Goal: Task Accomplishment & Management: Manage account settings

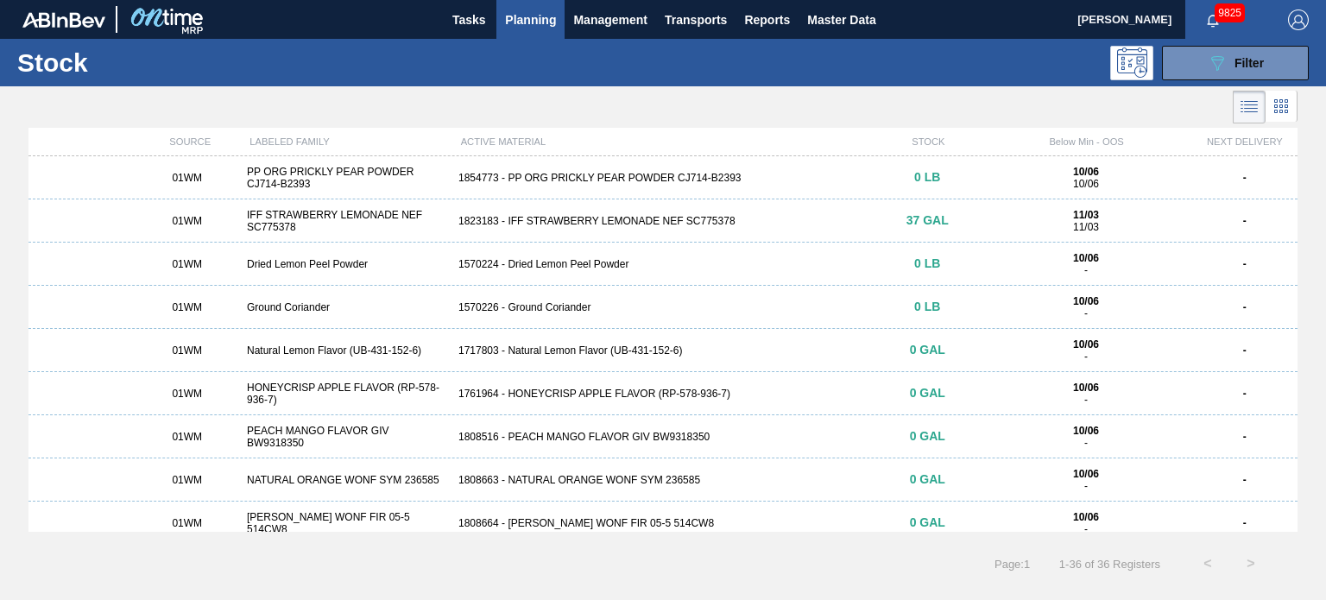
click at [513, 113] on div at bounding box center [649, 106] width 1298 height 41
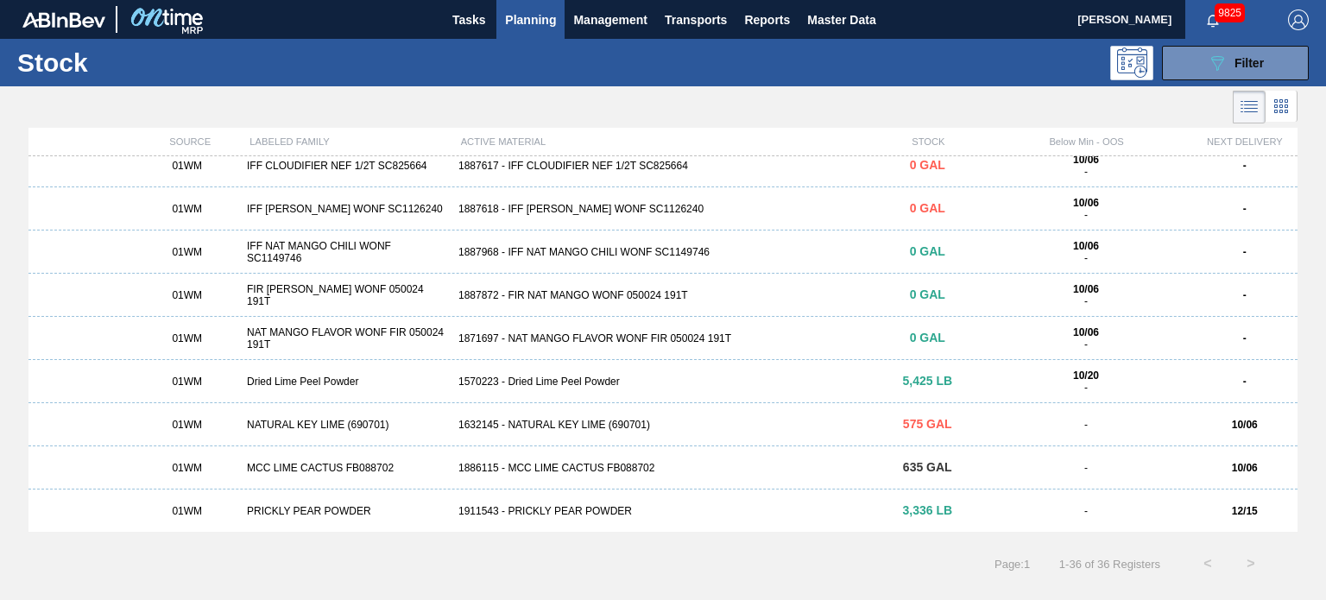
click at [580, 469] on div "1886115 - MCC LIME CACTUS FB088702" at bounding box center [662, 468] width 423 height 12
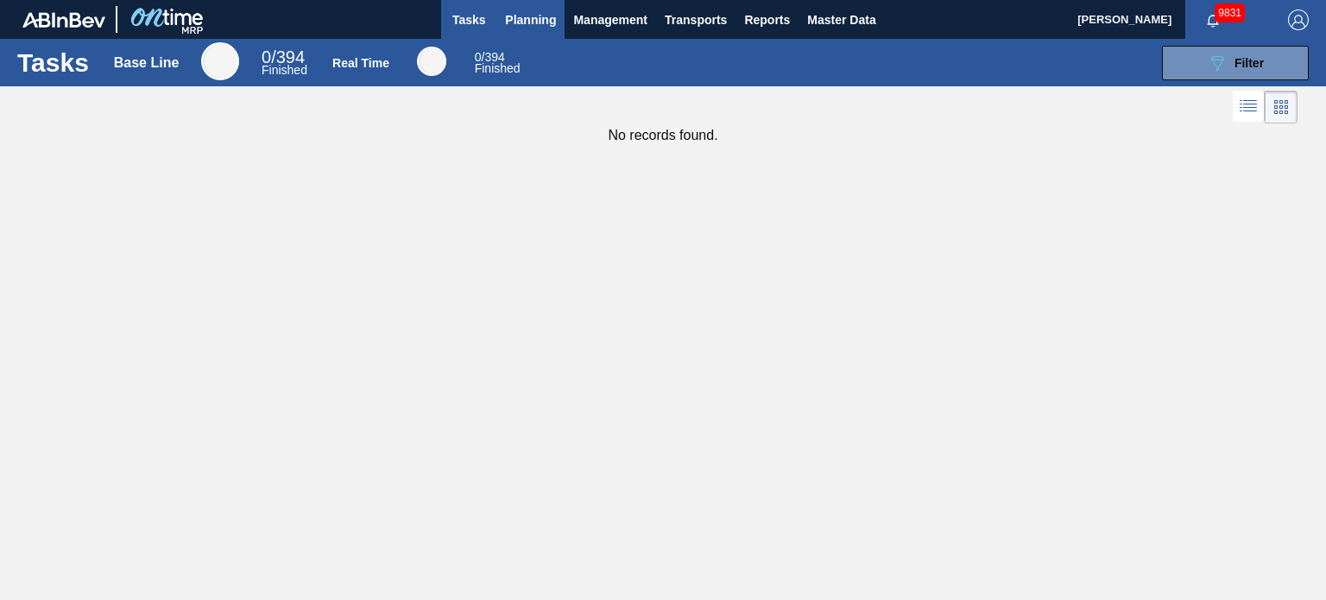
click at [535, 23] on span "Planning" at bounding box center [530, 19] width 51 height 21
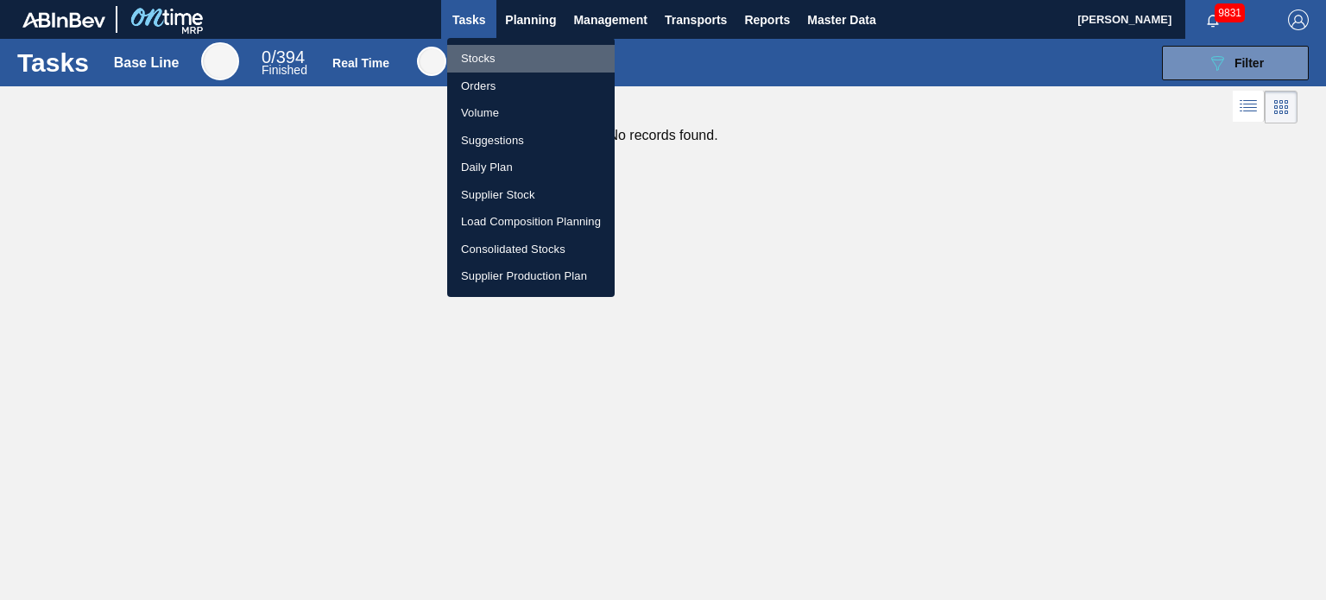
click at [493, 65] on li "Stocks" at bounding box center [530, 59] width 167 height 28
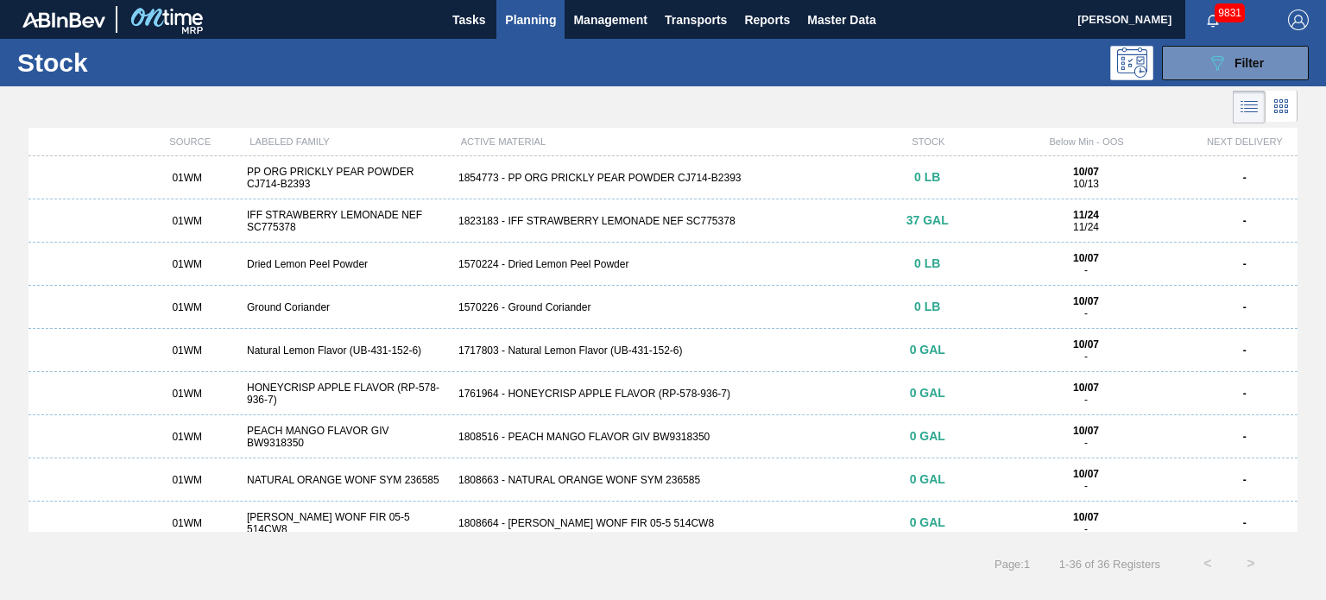
scroll to position [1178, 0]
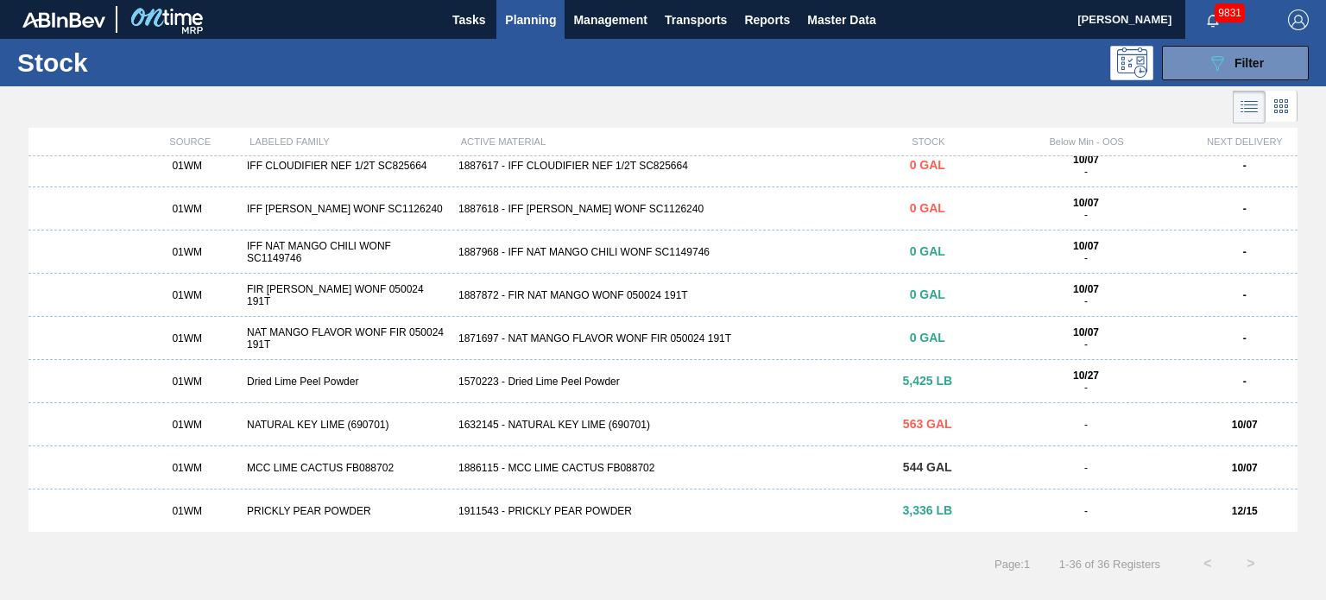
click at [309, 463] on div "MCC LIME CACTUS FB088702" at bounding box center [346, 468] width 212 height 12
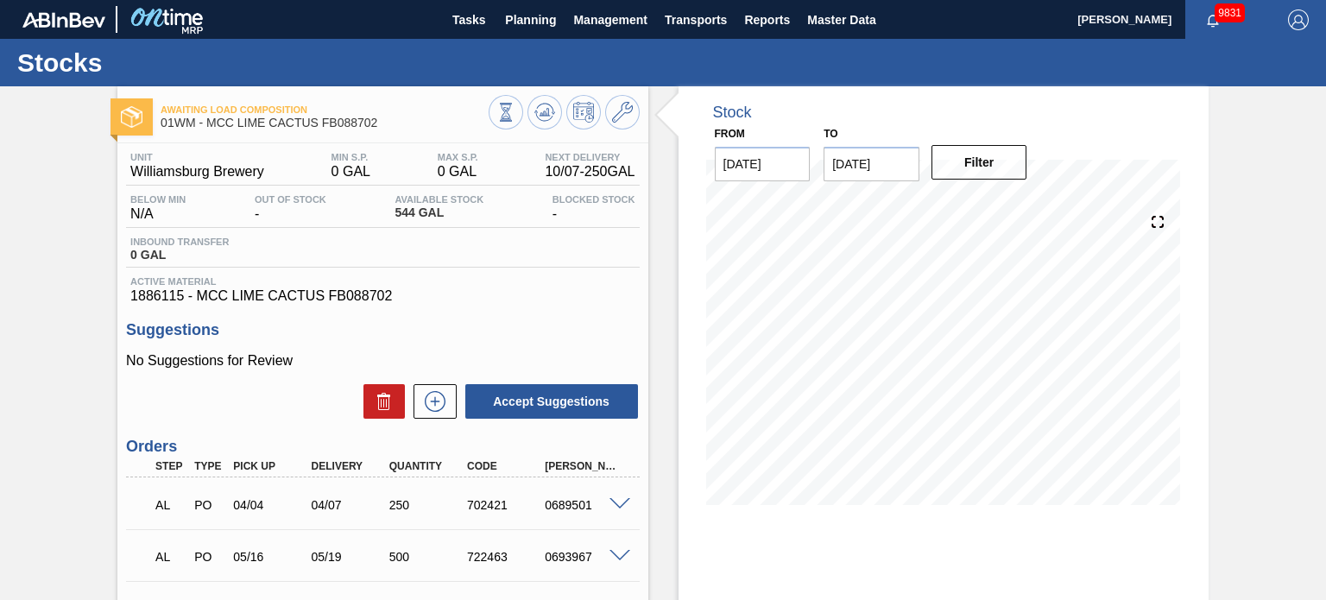
click at [887, 161] on input "[DATE]" at bounding box center [872, 164] width 96 height 35
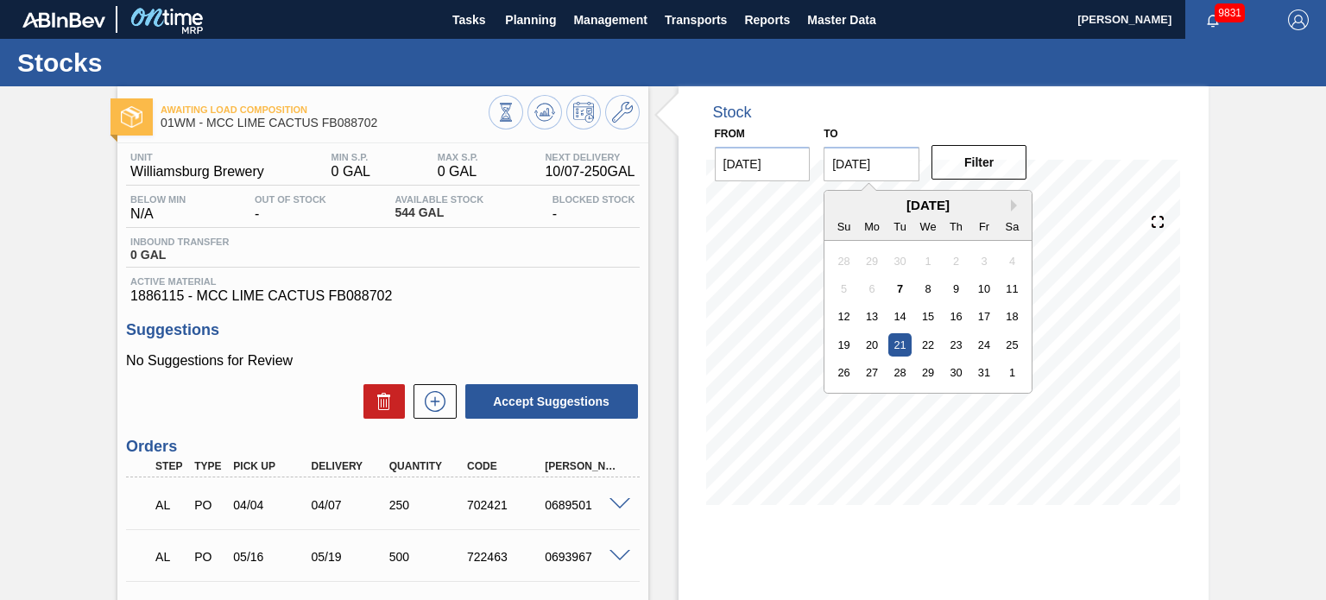
click at [1005, 209] on div "[DATE]" at bounding box center [927, 205] width 207 height 15
click at [1011, 208] on button "Next Month" at bounding box center [1017, 205] width 12 height 12
click at [843, 206] on button "Previous Month" at bounding box center [839, 205] width 12 height 12
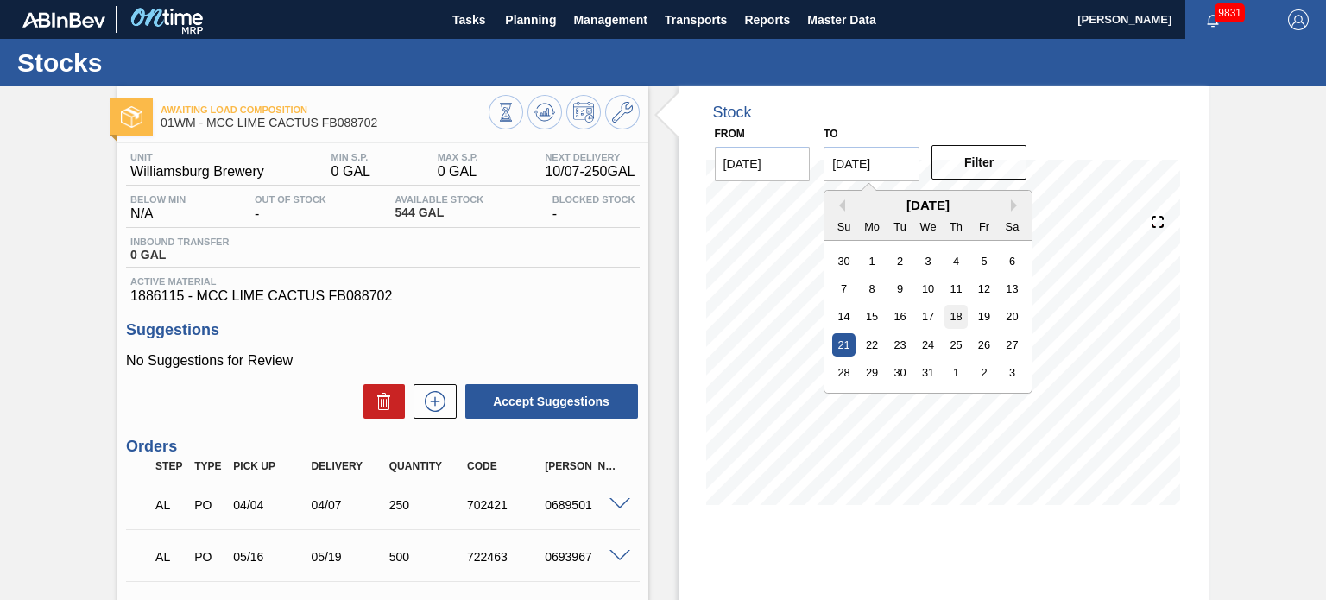
click at [951, 324] on div "18" at bounding box center [955, 316] width 23 height 23
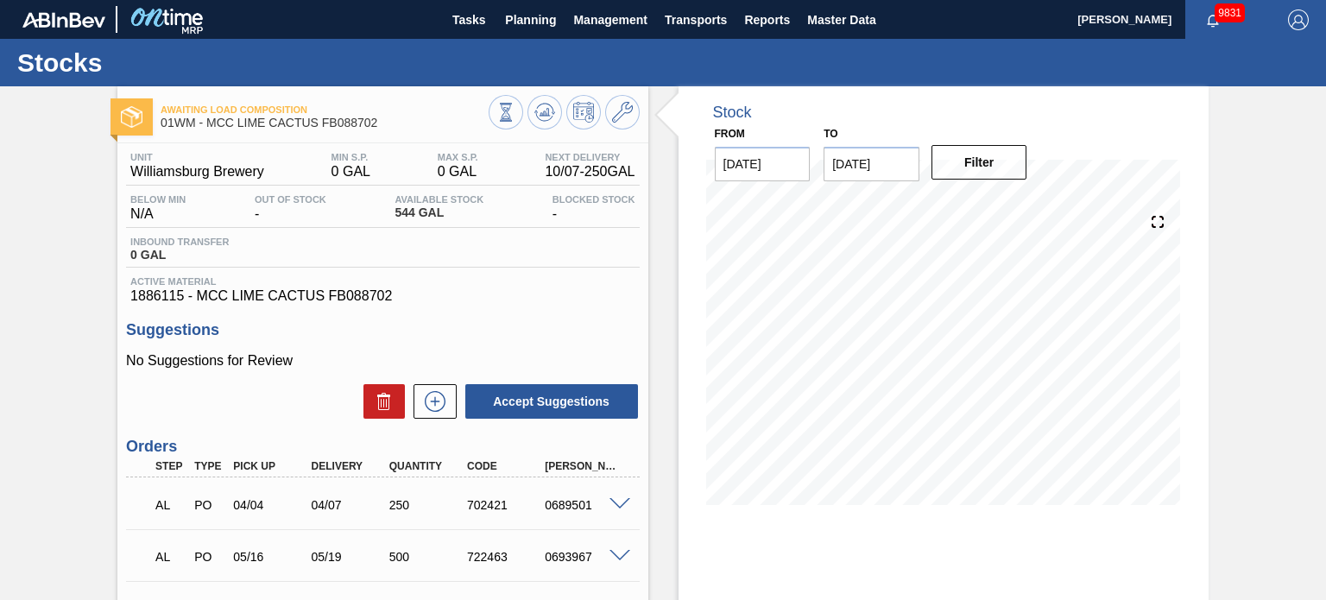
type input "[DATE]"
click at [995, 167] on button "Filter" at bounding box center [979, 162] width 96 height 35
click at [535, 33] on button "Planning" at bounding box center [530, 19] width 68 height 39
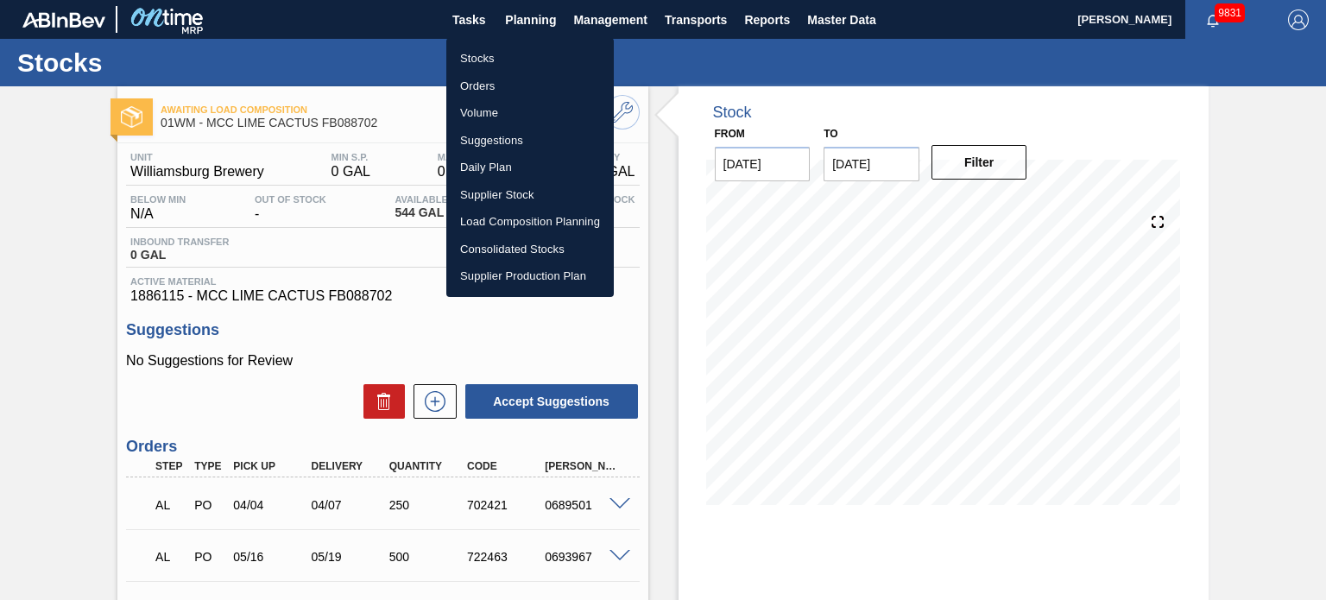
click at [469, 42] on ul "Stocks Orders Volume Suggestions Daily Plan Supplier Stock Load Composition Pla…" at bounding box center [529, 167] width 167 height 259
click at [470, 47] on li "Stocks" at bounding box center [529, 59] width 167 height 28
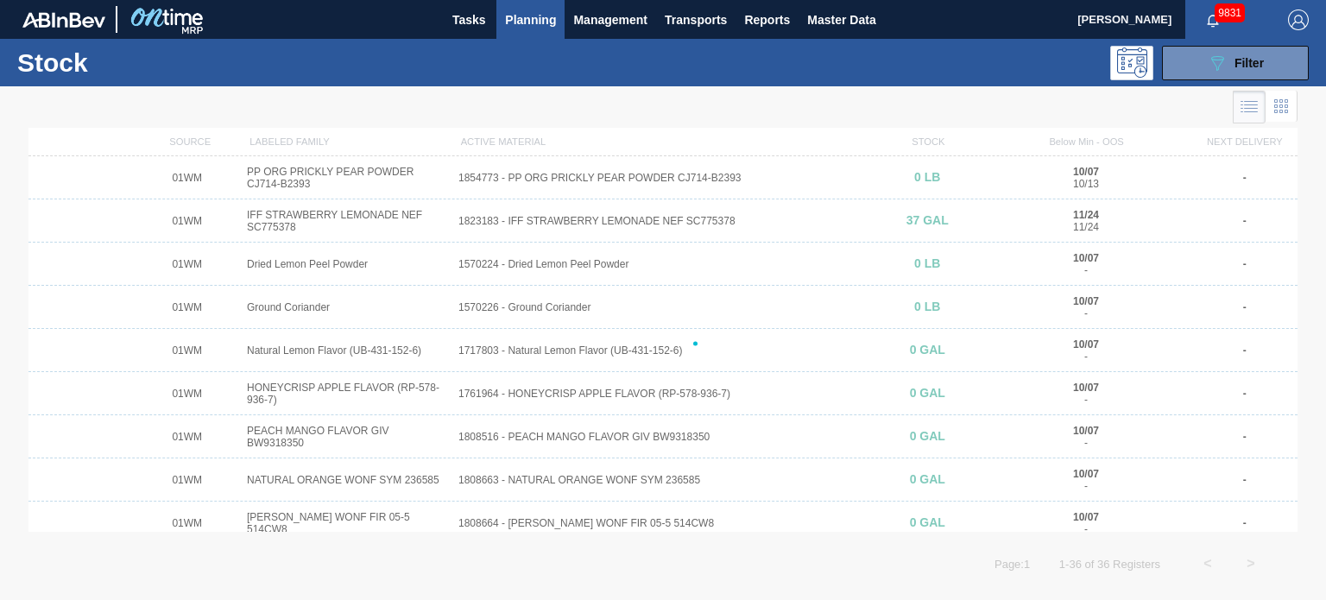
click at [373, 174] on div at bounding box center [663, 343] width 1326 height 514
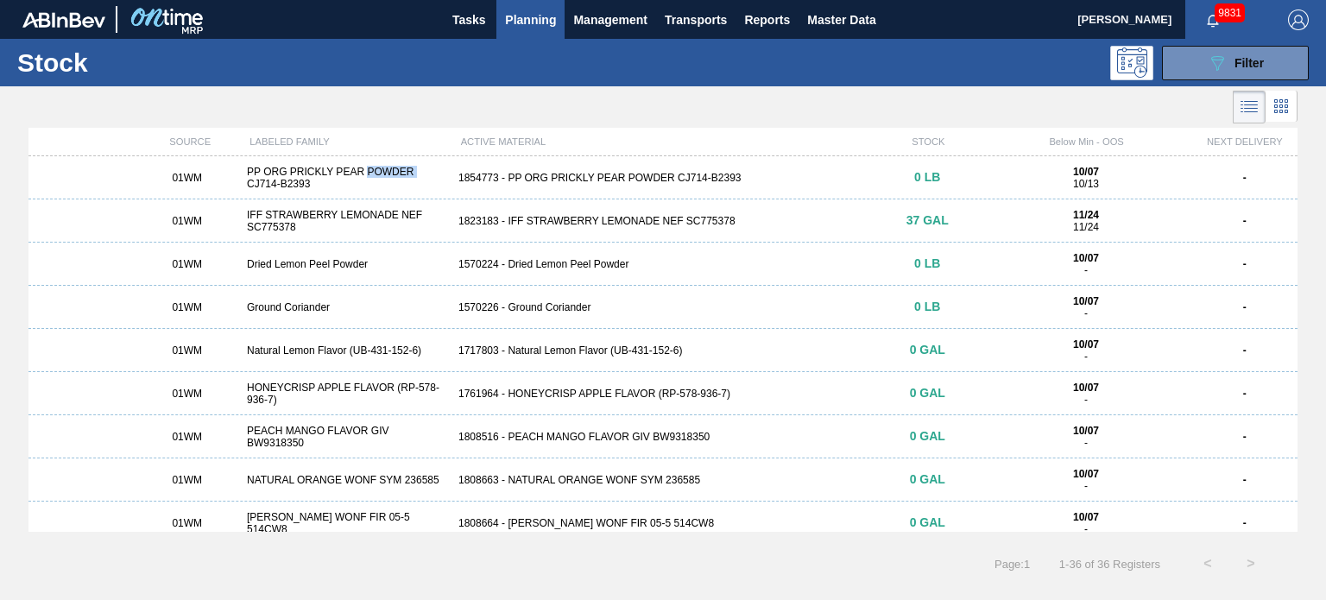
click at [373, 174] on div "PP ORG PRICKLY PEAR POWDER CJ714-B2393" at bounding box center [346, 178] width 212 height 24
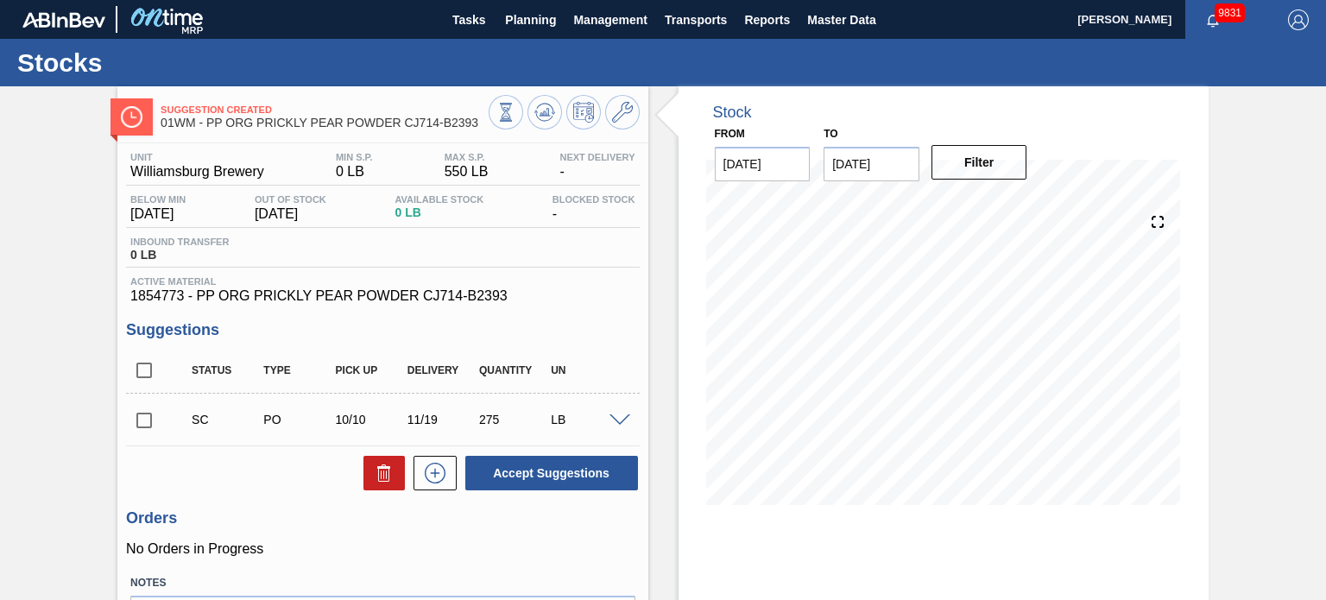
click at [570, 0] on html "Tasks Planning Management Transports Reports Master Data [PERSON_NAME] 9831 Mar…" at bounding box center [663, 0] width 1326 height 0
click at [536, 9] on span "Planning" at bounding box center [530, 19] width 51 height 21
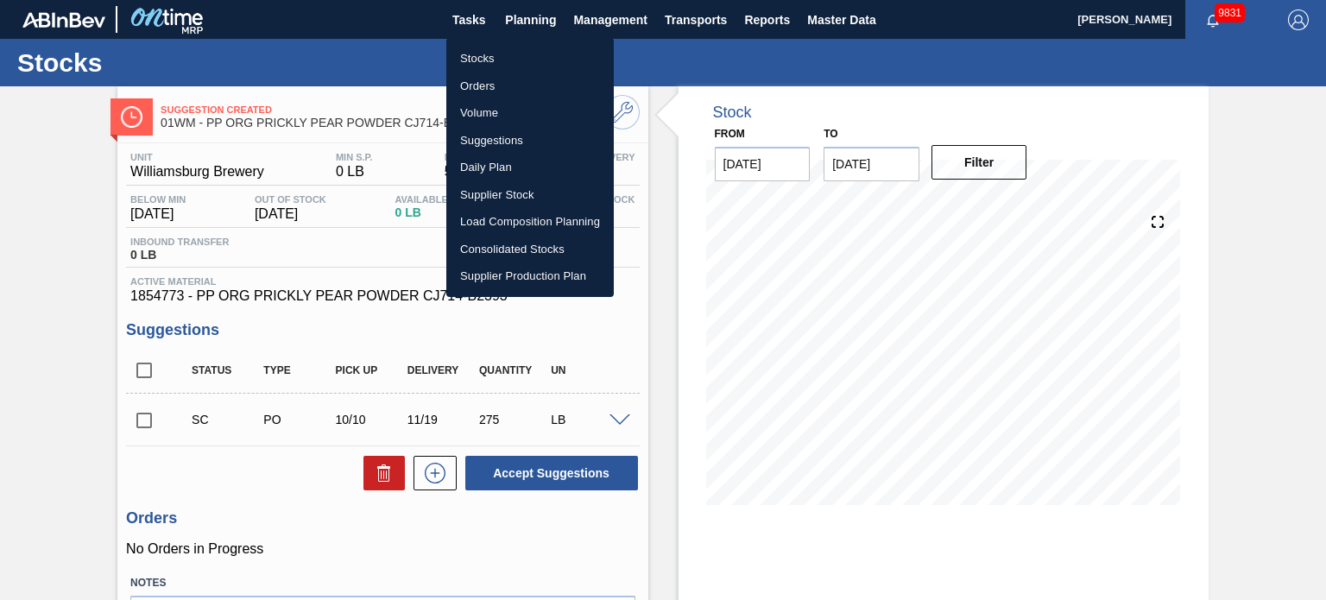
click at [476, 58] on li "Stocks" at bounding box center [529, 59] width 167 height 28
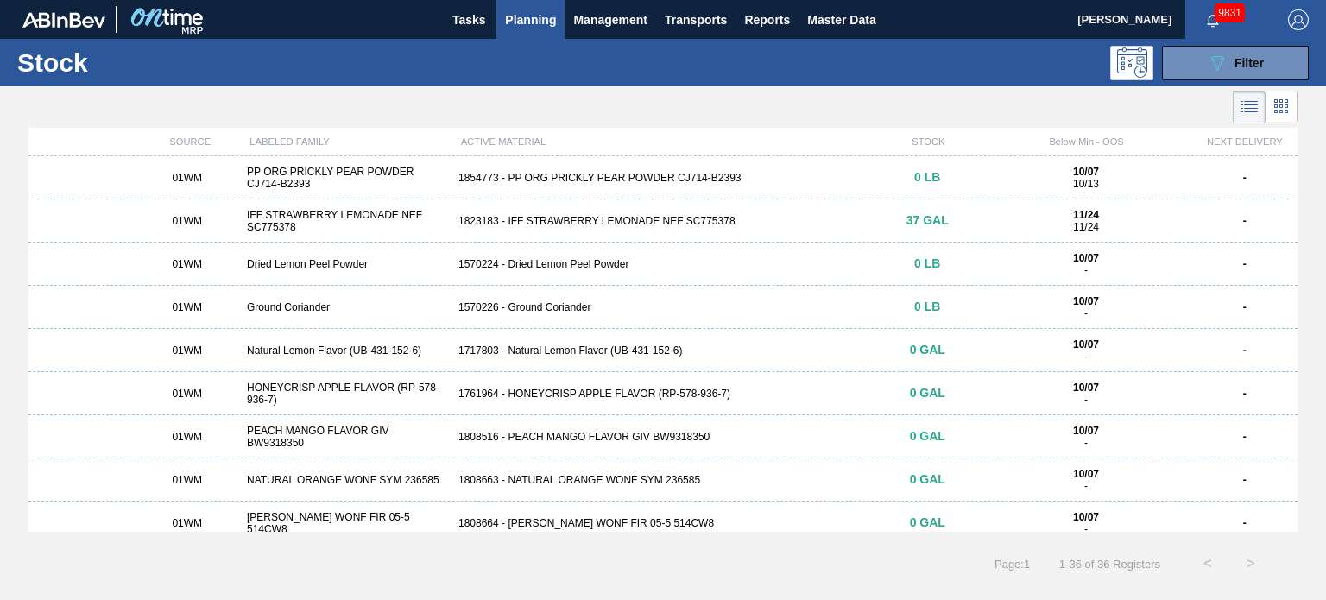
scroll to position [1178, 0]
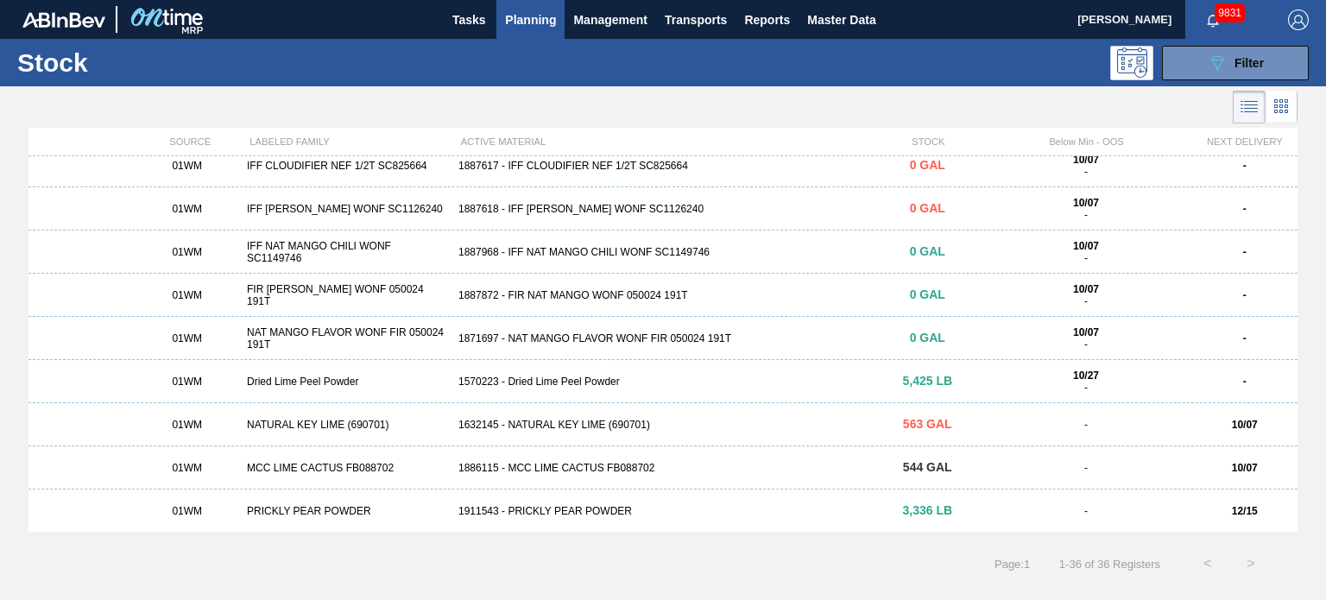
click at [569, 463] on div "1886115 - MCC LIME CACTUS FB088702" at bounding box center [662, 468] width 423 height 12
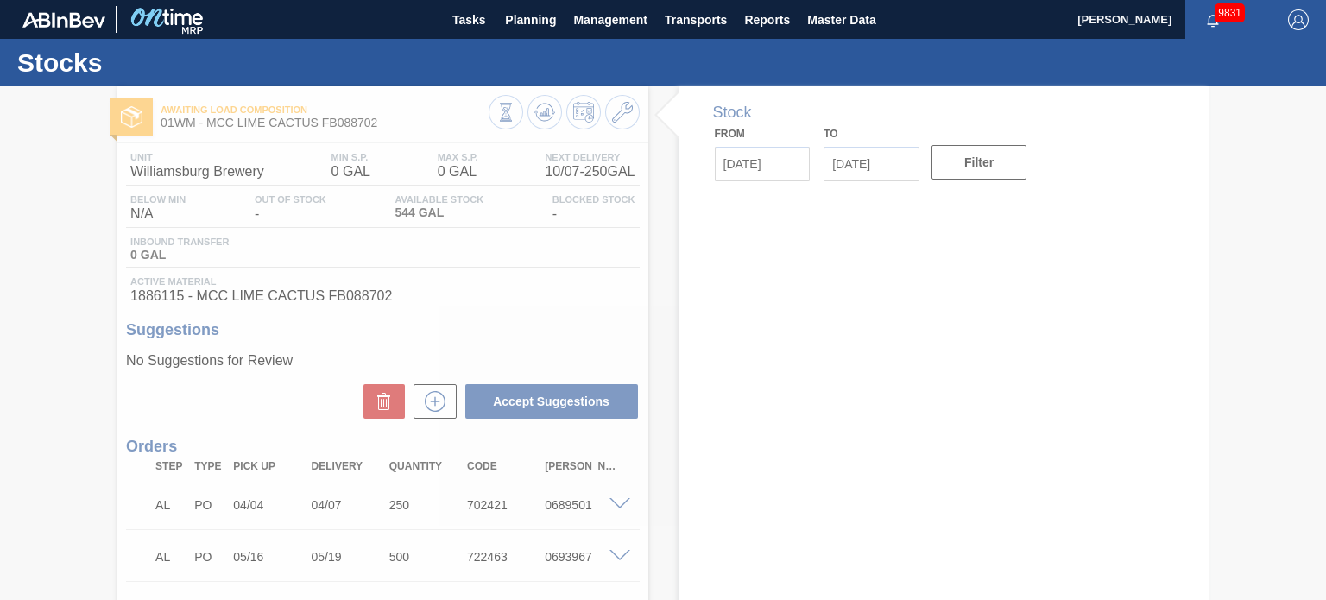
click at [899, 158] on div at bounding box center [663, 343] width 1326 height 514
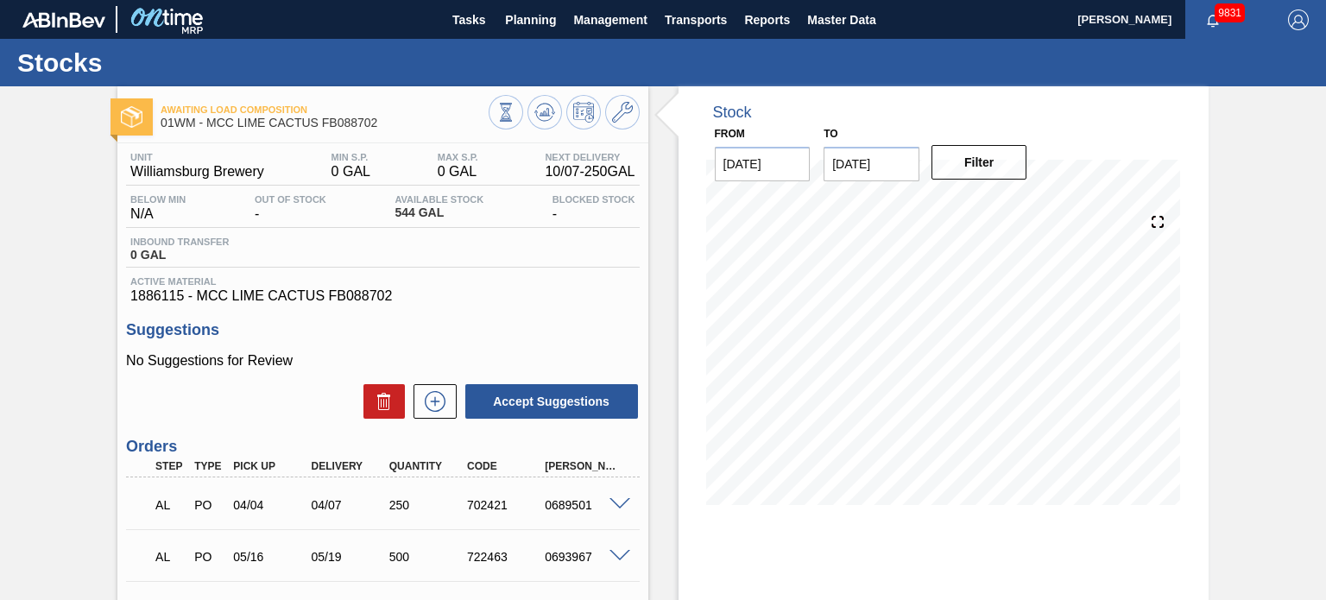
click at [900, 168] on input "[DATE]" at bounding box center [872, 164] width 96 height 35
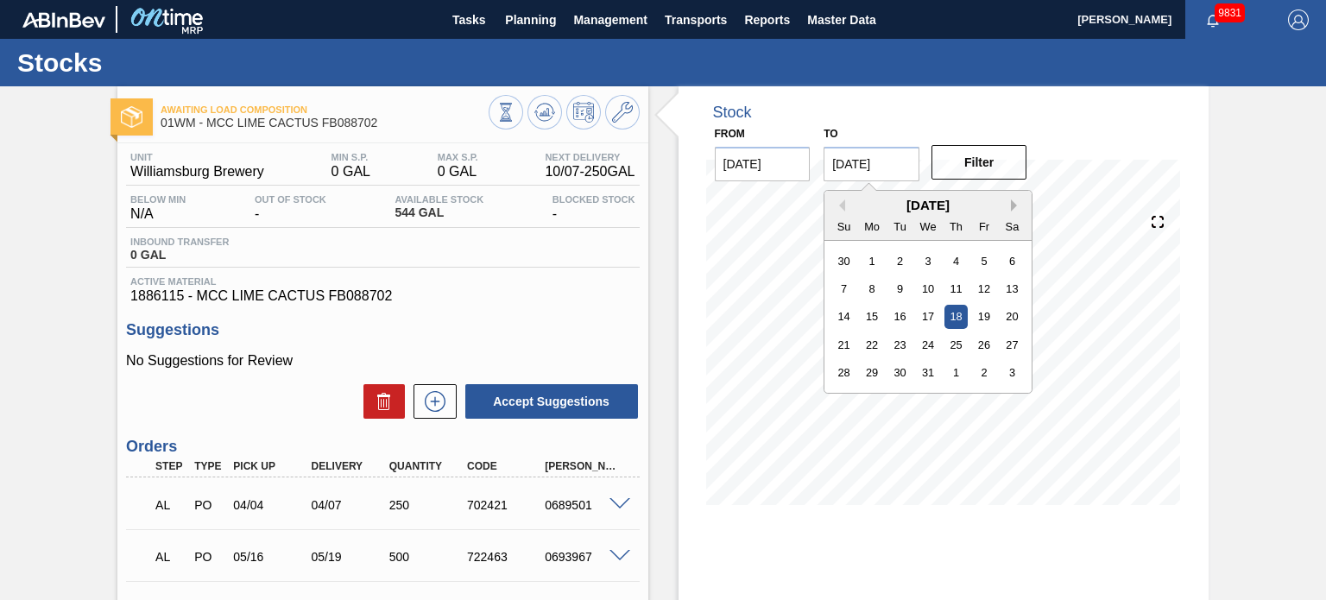
click at [1015, 205] on button "Next Month" at bounding box center [1017, 205] width 12 height 12
click at [955, 375] on div "29" at bounding box center [955, 372] width 23 height 23
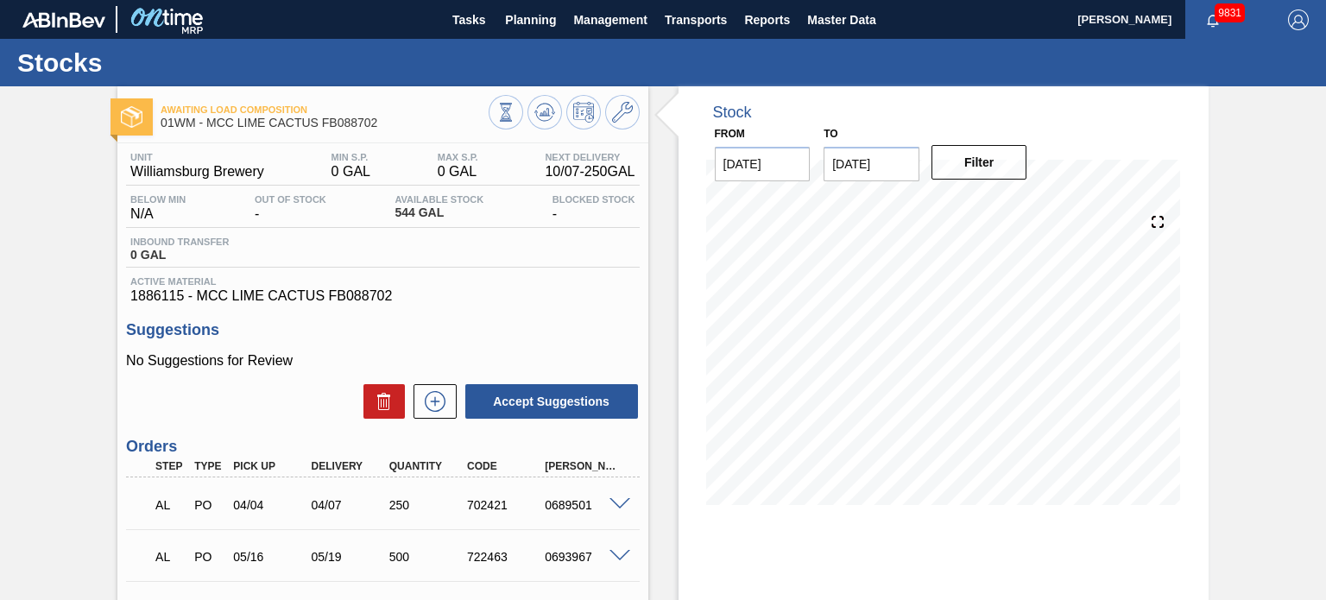
type input "[DATE]"
click at [990, 159] on button "Filter" at bounding box center [979, 162] width 96 height 35
click at [622, 126] on button at bounding box center [622, 112] width 35 height 35
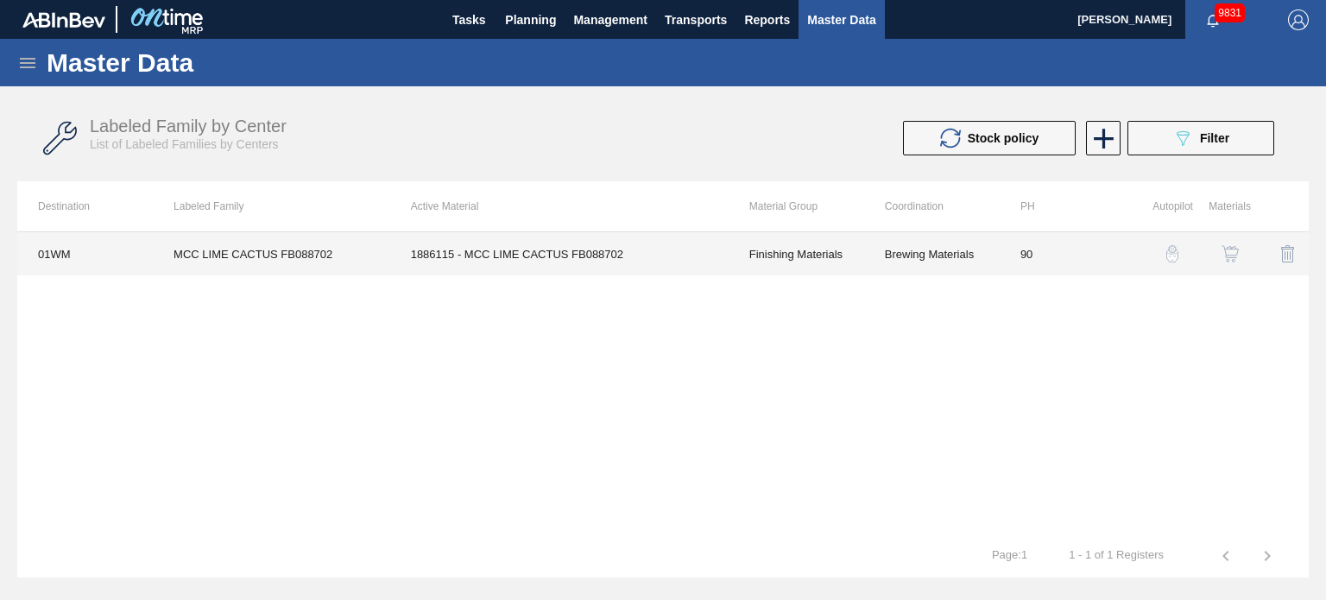
click at [1040, 263] on td "90" at bounding box center [1068, 253] width 136 height 43
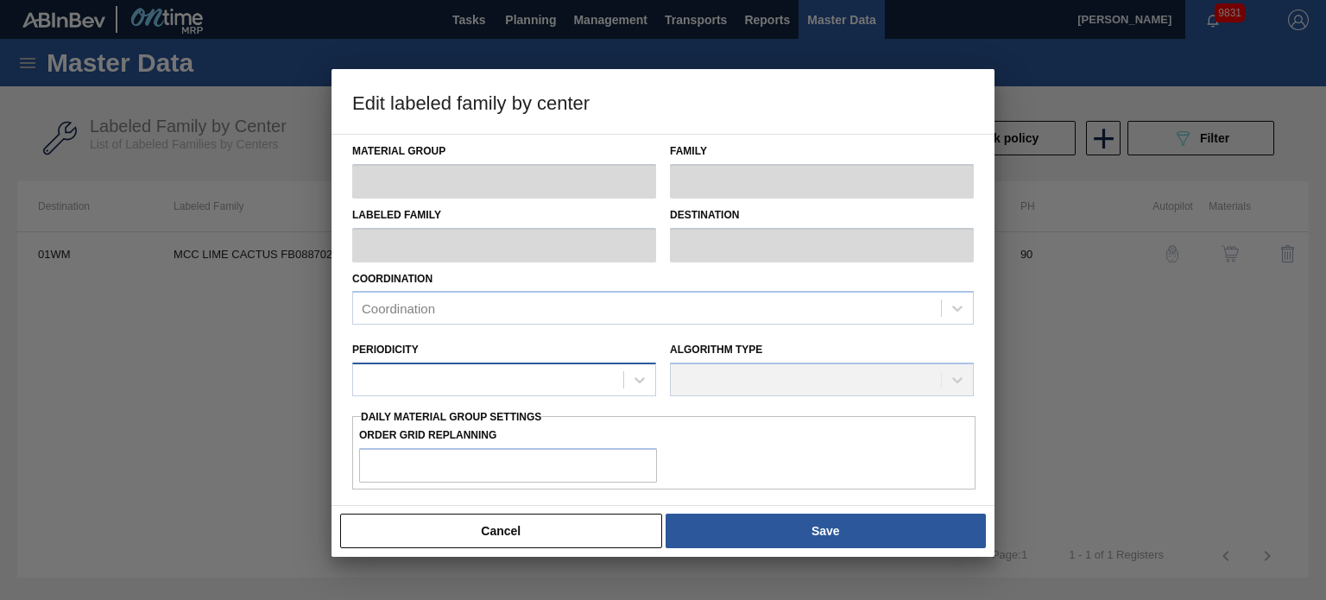
type input "Finishing Materials"
type input "Flavors"
type input "MCC LIME CACTUS FB088702"
type input "01WM - Williamsburg Brewery"
type input "90"
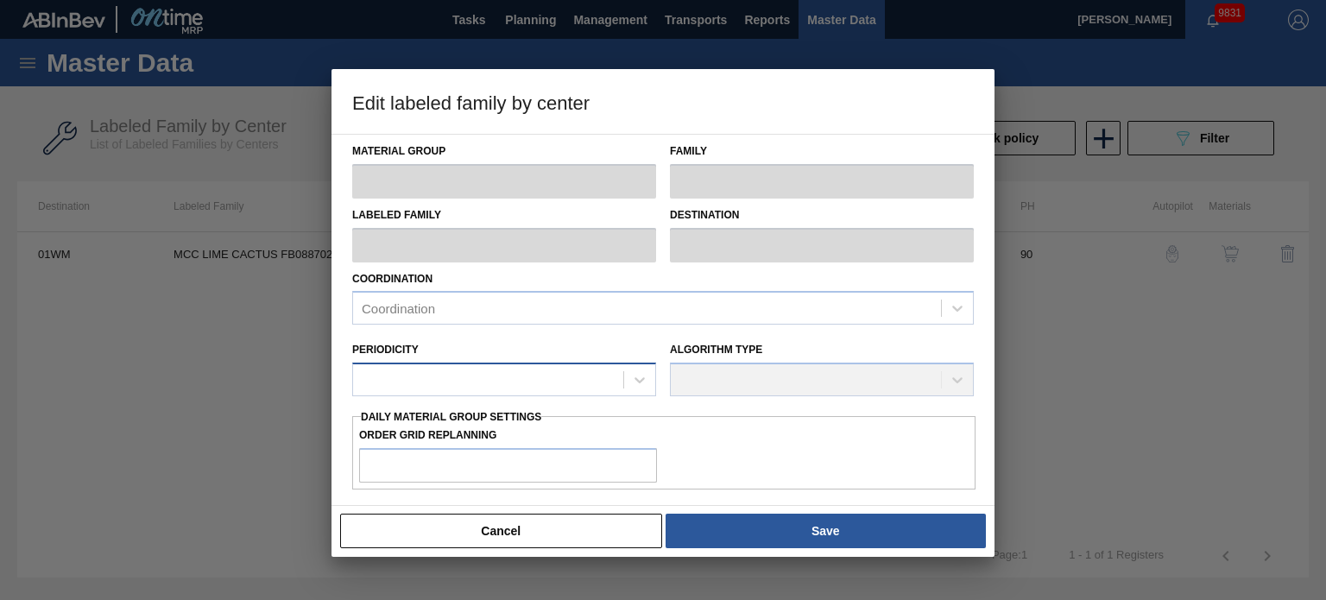
type input "0"
type input "100"
type input "0"
checkbox input "true"
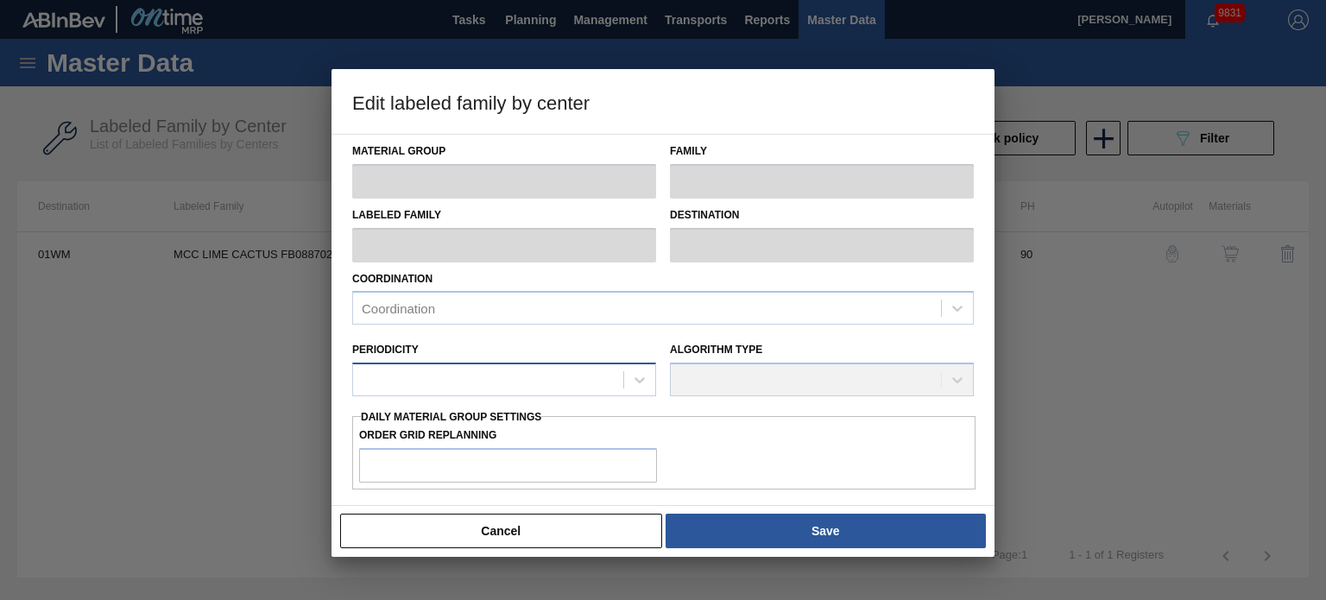
checkbox input "true"
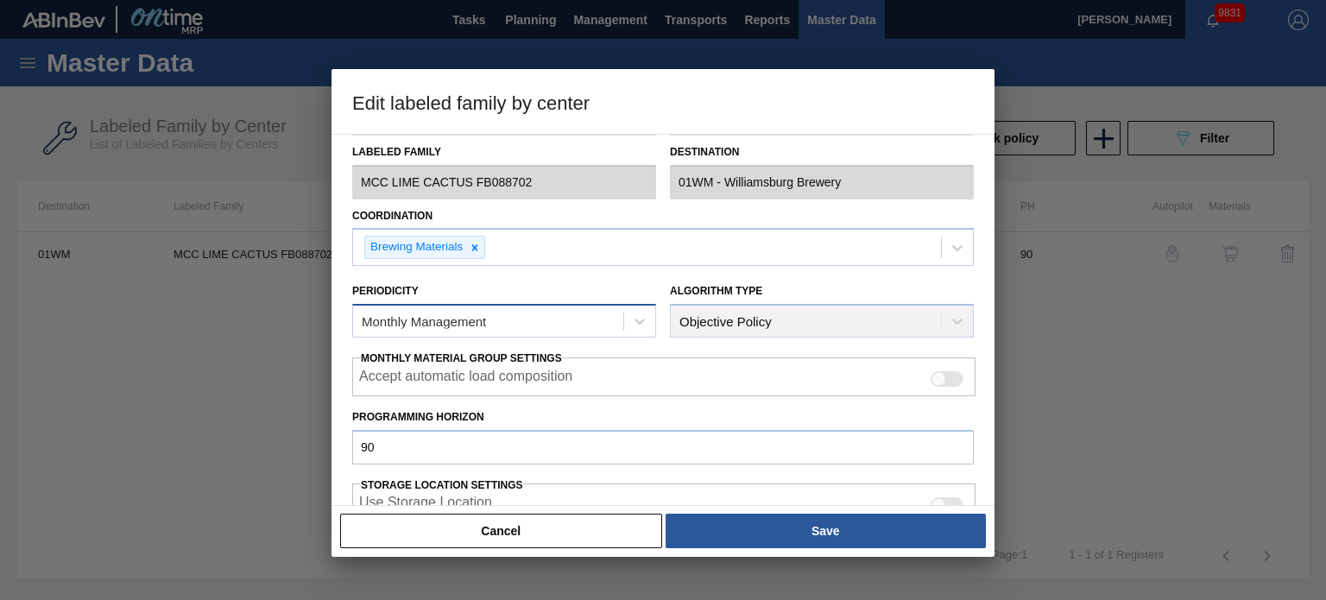
type input "0"
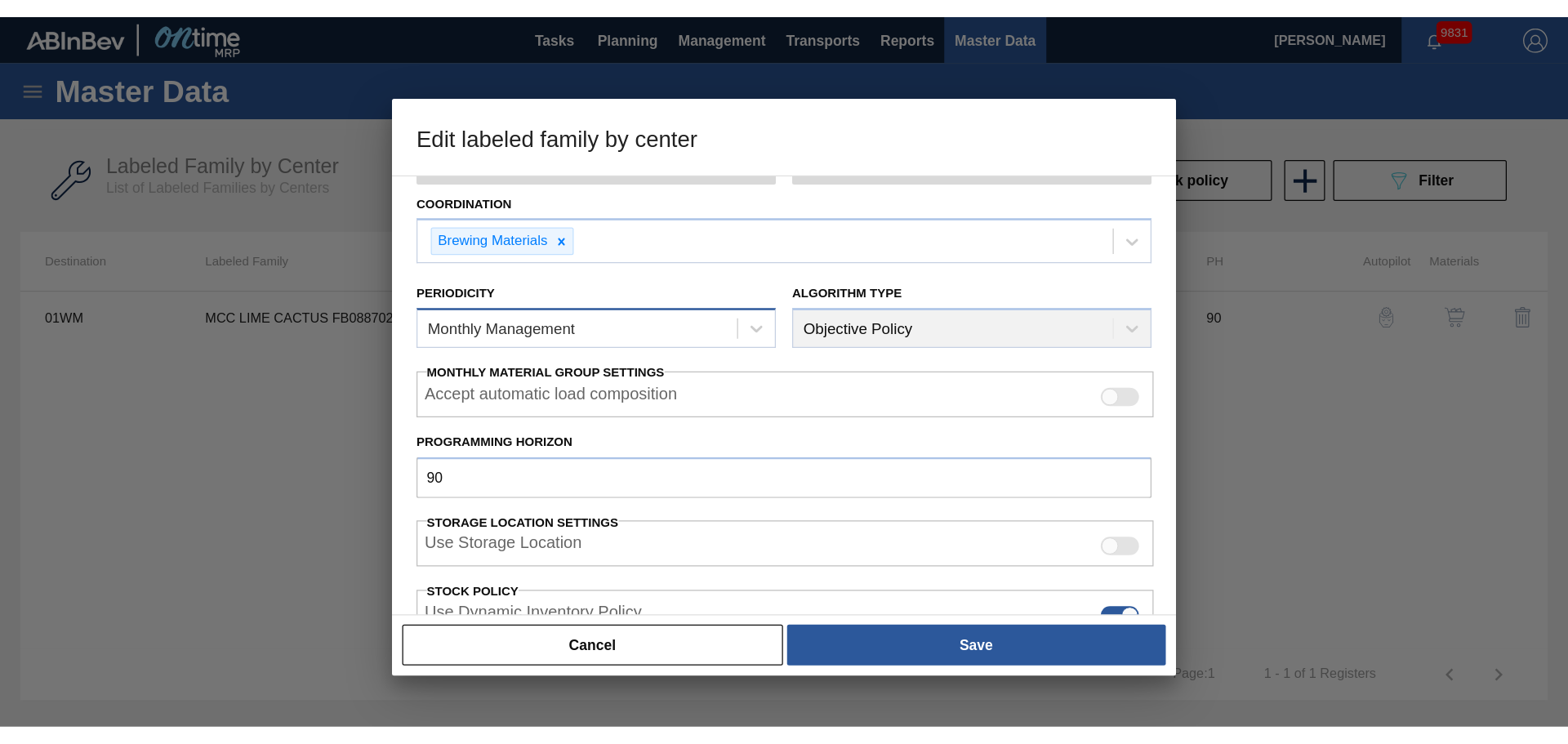
scroll to position [116, 0]
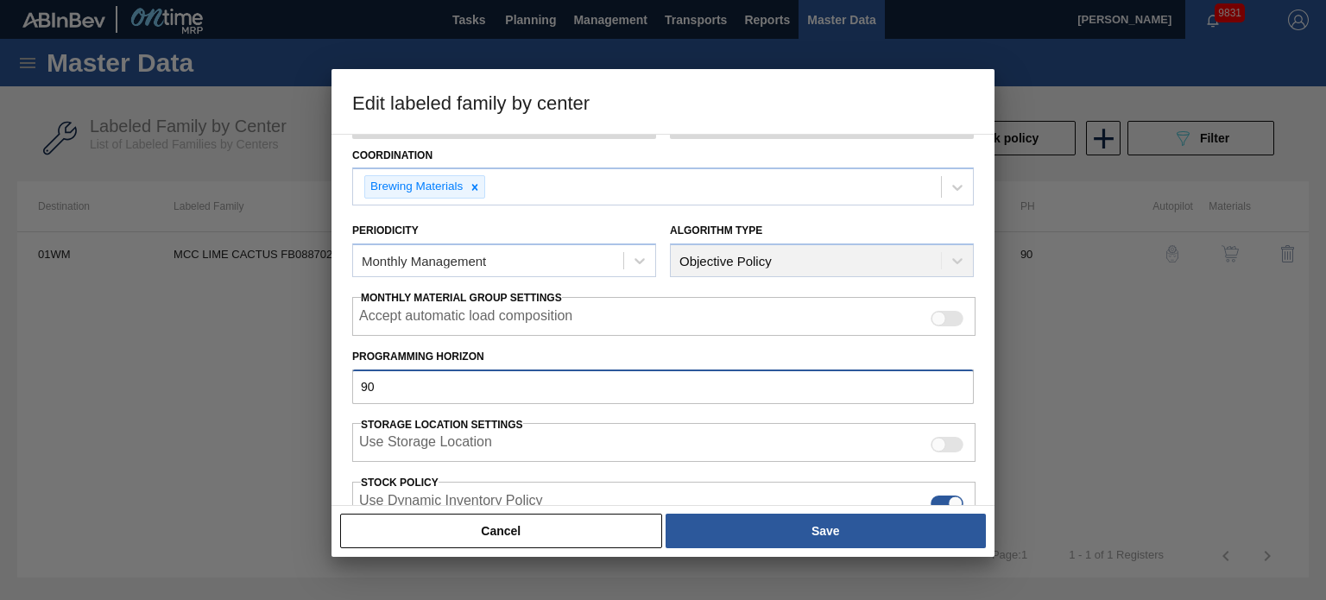
drag, startPoint x: 438, startPoint y: 394, endPoint x: 280, endPoint y: 393, distance: 158.0
click at [280, 393] on div "Edit labeled family by center Material Group Finishing Materials Family Flavors…" at bounding box center [663, 300] width 1326 height 600
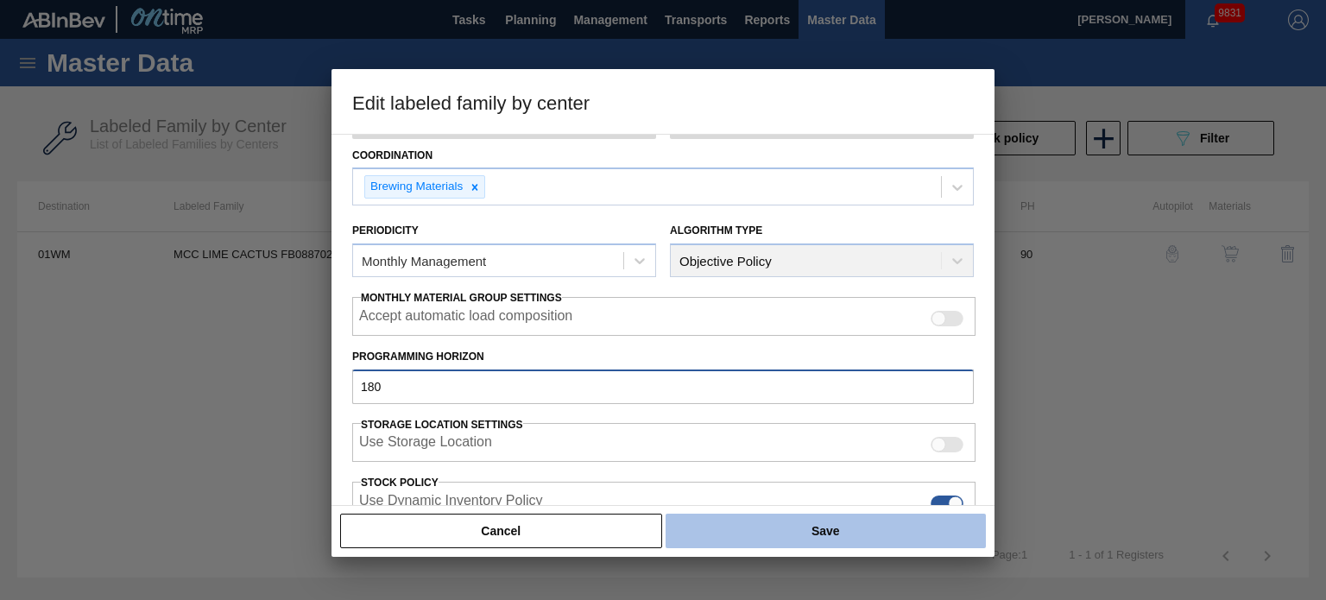
type input "180"
click at [888, 540] on button "Save" at bounding box center [826, 531] width 320 height 35
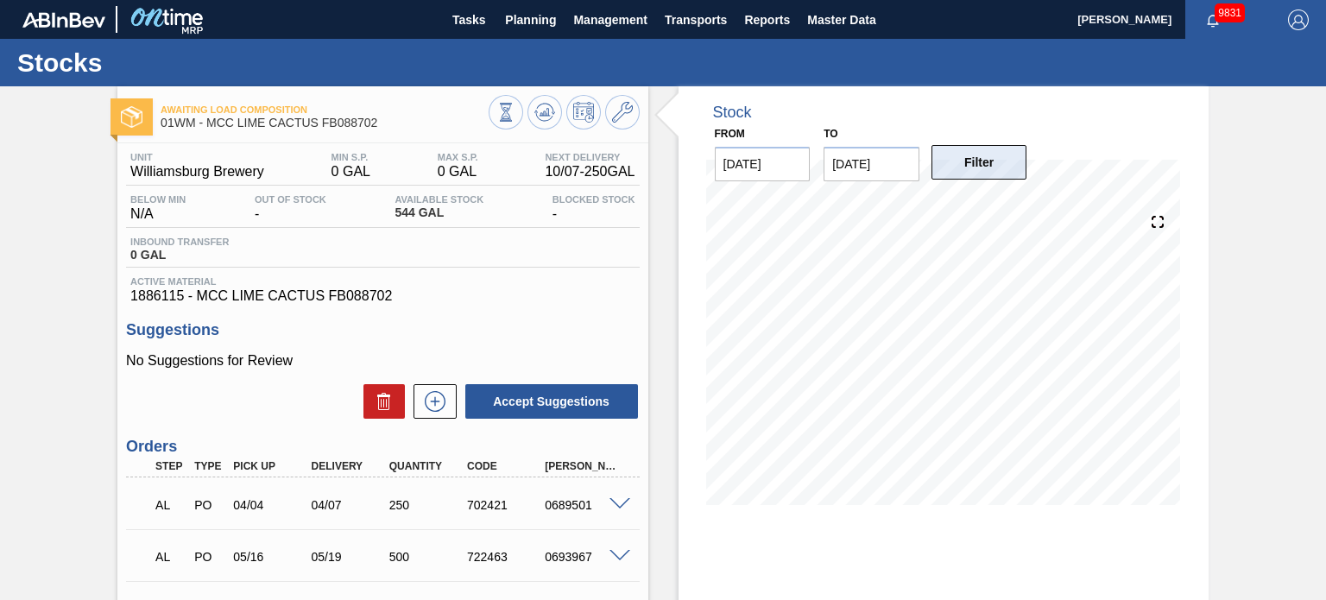
click at [994, 171] on button "Filter" at bounding box center [979, 162] width 96 height 35
click at [784, 157] on input "[DATE]" at bounding box center [763, 164] width 96 height 35
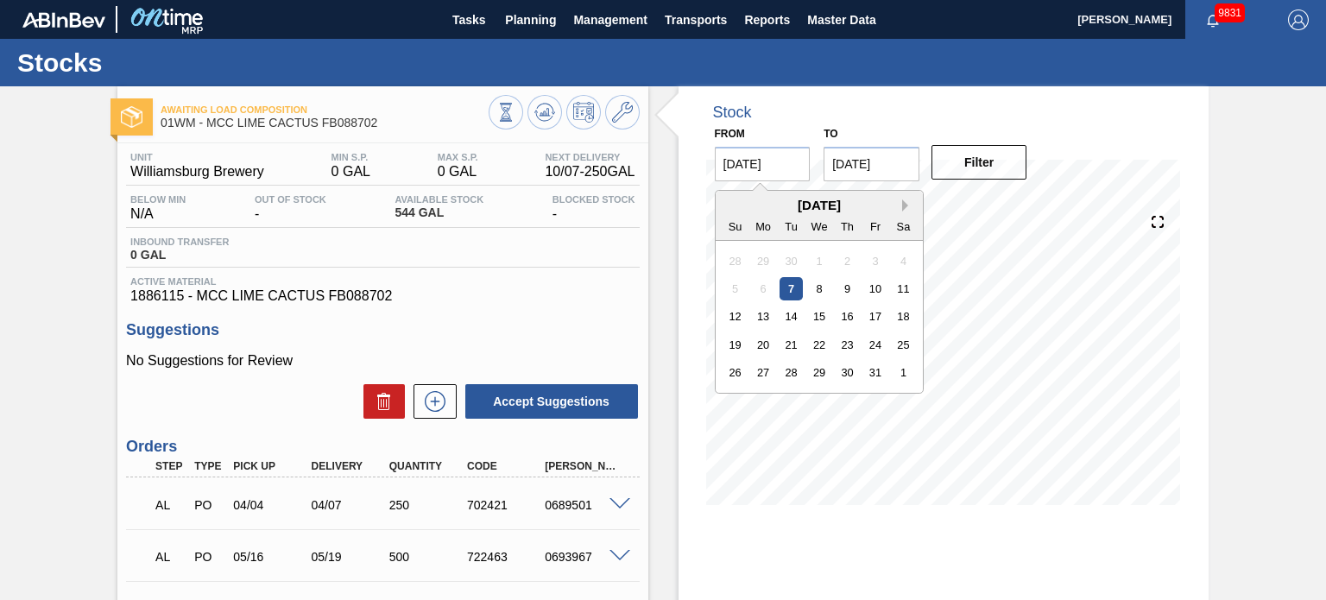
click at [902, 208] on button "Next Month" at bounding box center [908, 205] width 12 height 12
click at [786, 372] on div "25" at bounding box center [790, 372] width 23 height 23
type input "[DATE]"
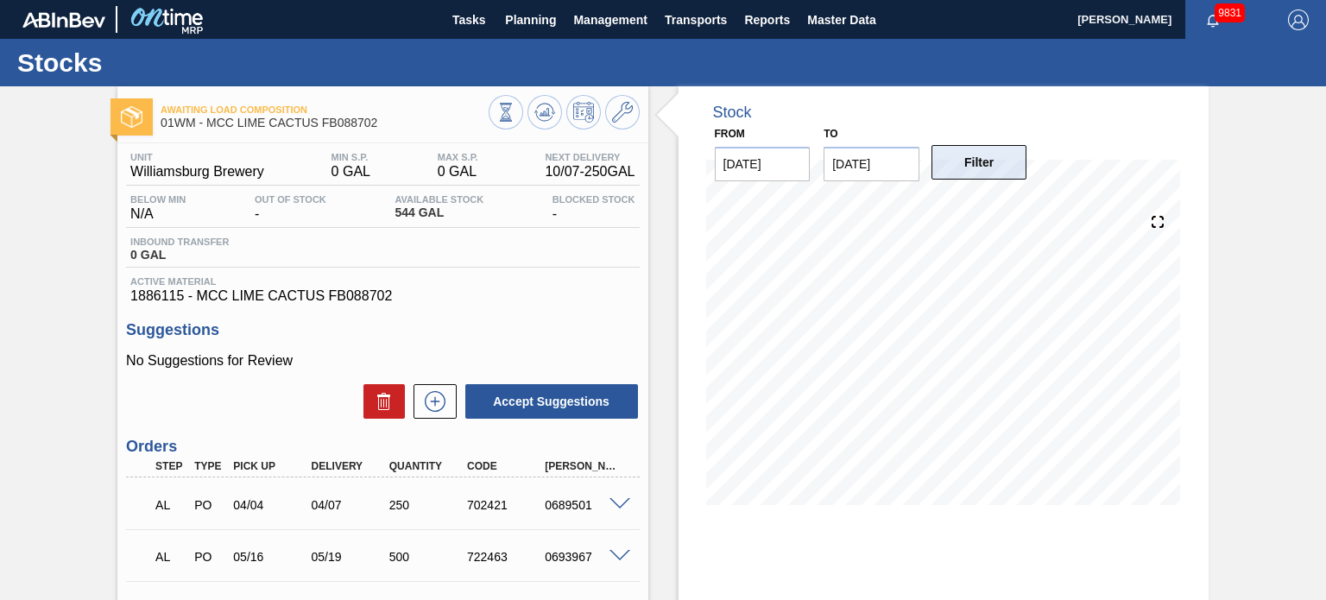
click at [964, 161] on button "Filter" at bounding box center [979, 162] width 96 height 35
click at [882, 159] on input "[DATE]" at bounding box center [872, 164] width 96 height 35
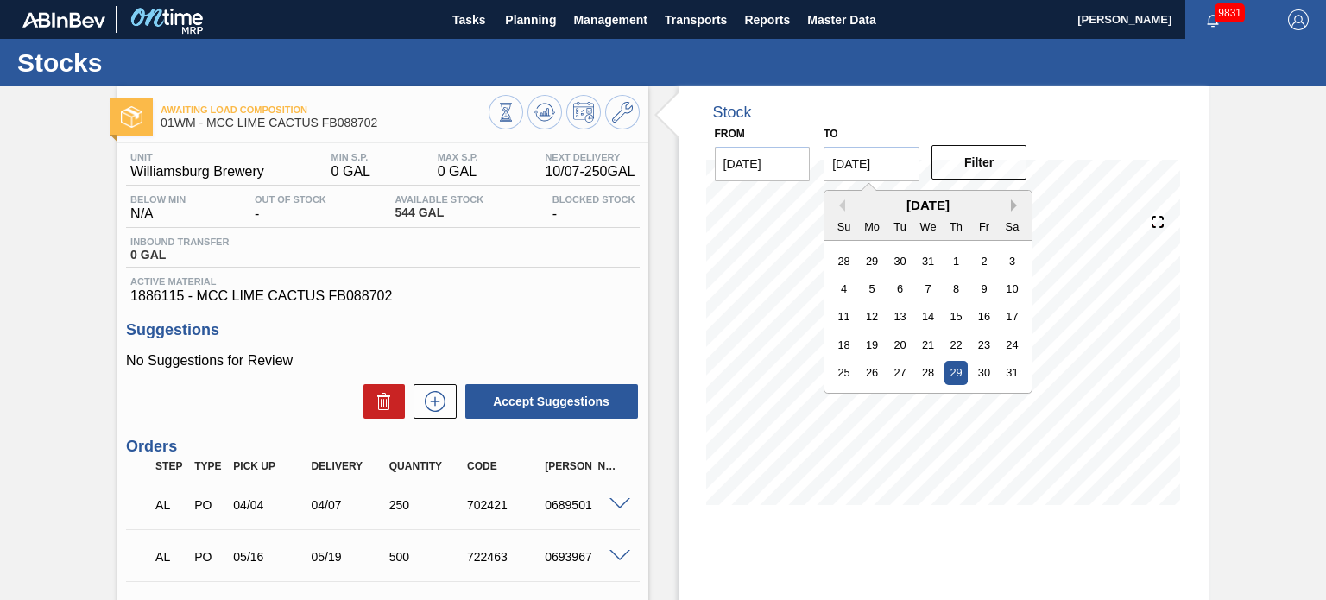
click at [1013, 203] on button "Next Month" at bounding box center [1017, 205] width 12 height 12
click at [991, 342] on div "27" at bounding box center [984, 344] width 23 height 23
type input "[DATE]"
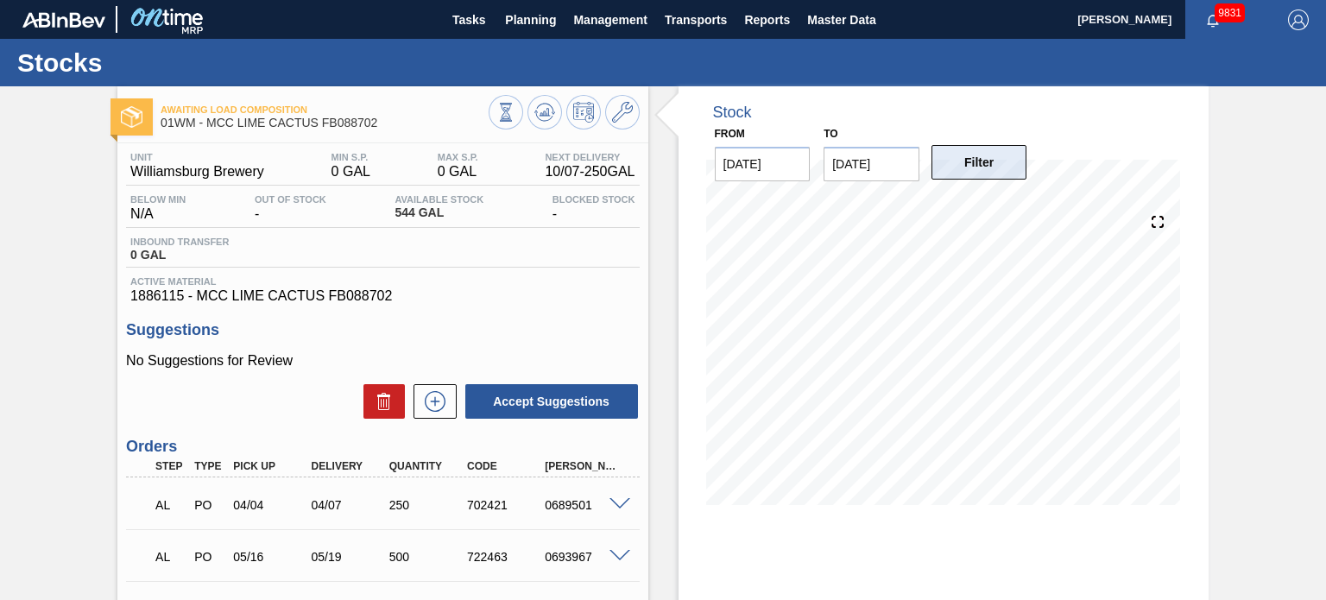
click at [1005, 168] on button "Filter" at bounding box center [979, 162] width 96 height 35
click at [979, 156] on button "Filter" at bounding box center [979, 162] width 96 height 35
